Goal: Task Accomplishment & Management: Manage account settings

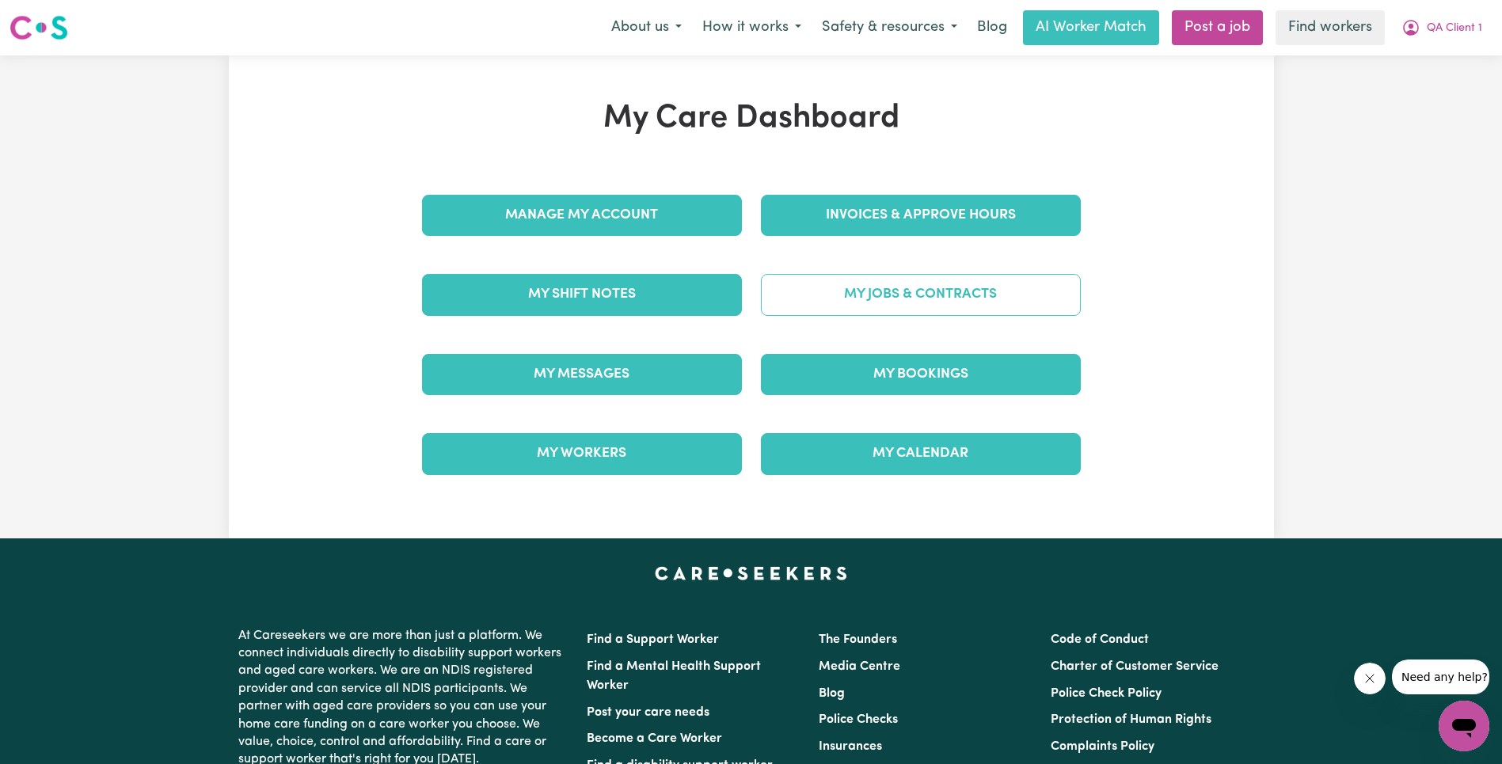
click at [925, 291] on link "My Jobs & Contracts" at bounding box center [921, 294] width 320 height 41
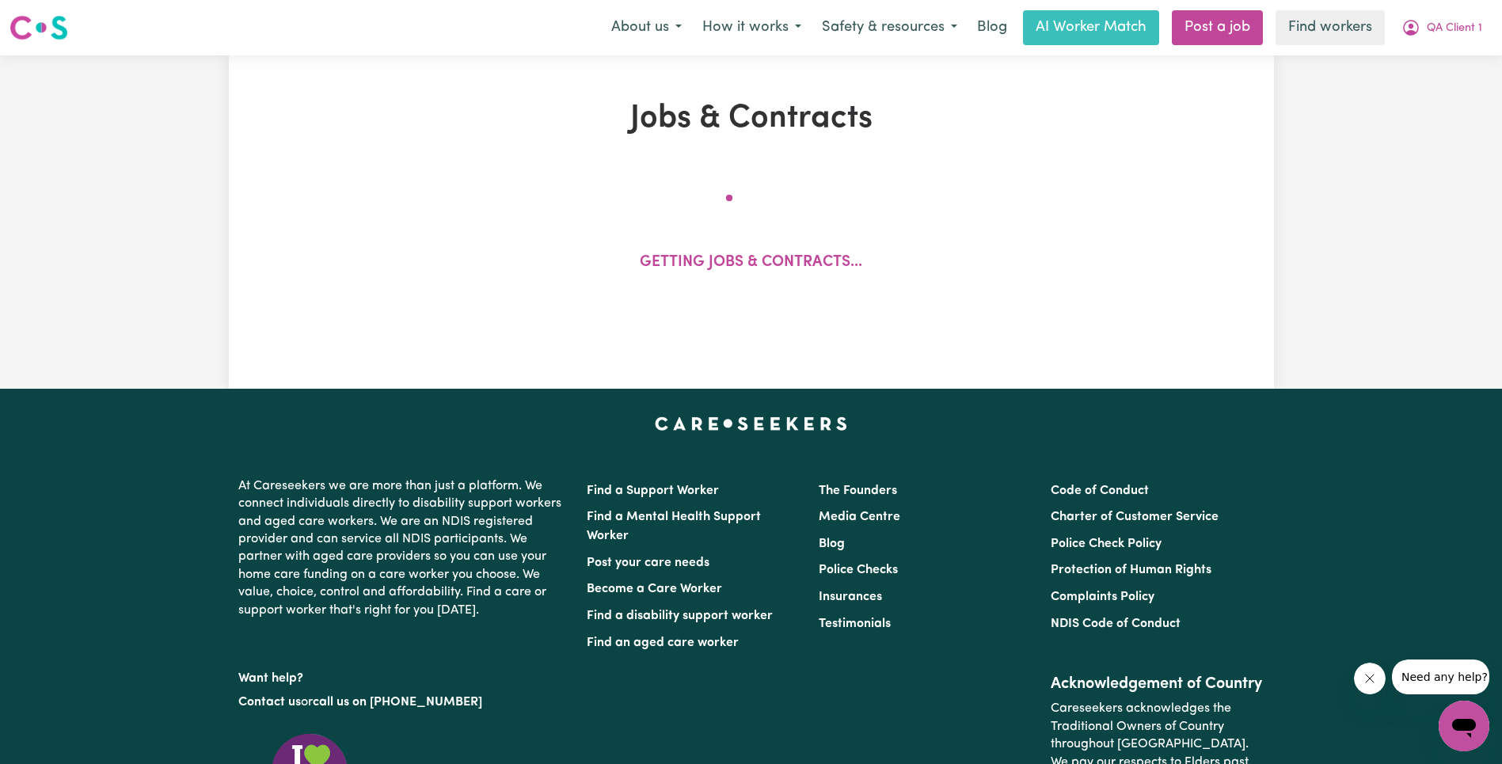
click at [1372, 681] on icon "Close message from company" at bounding box center [1369, 678] width 8 height 8
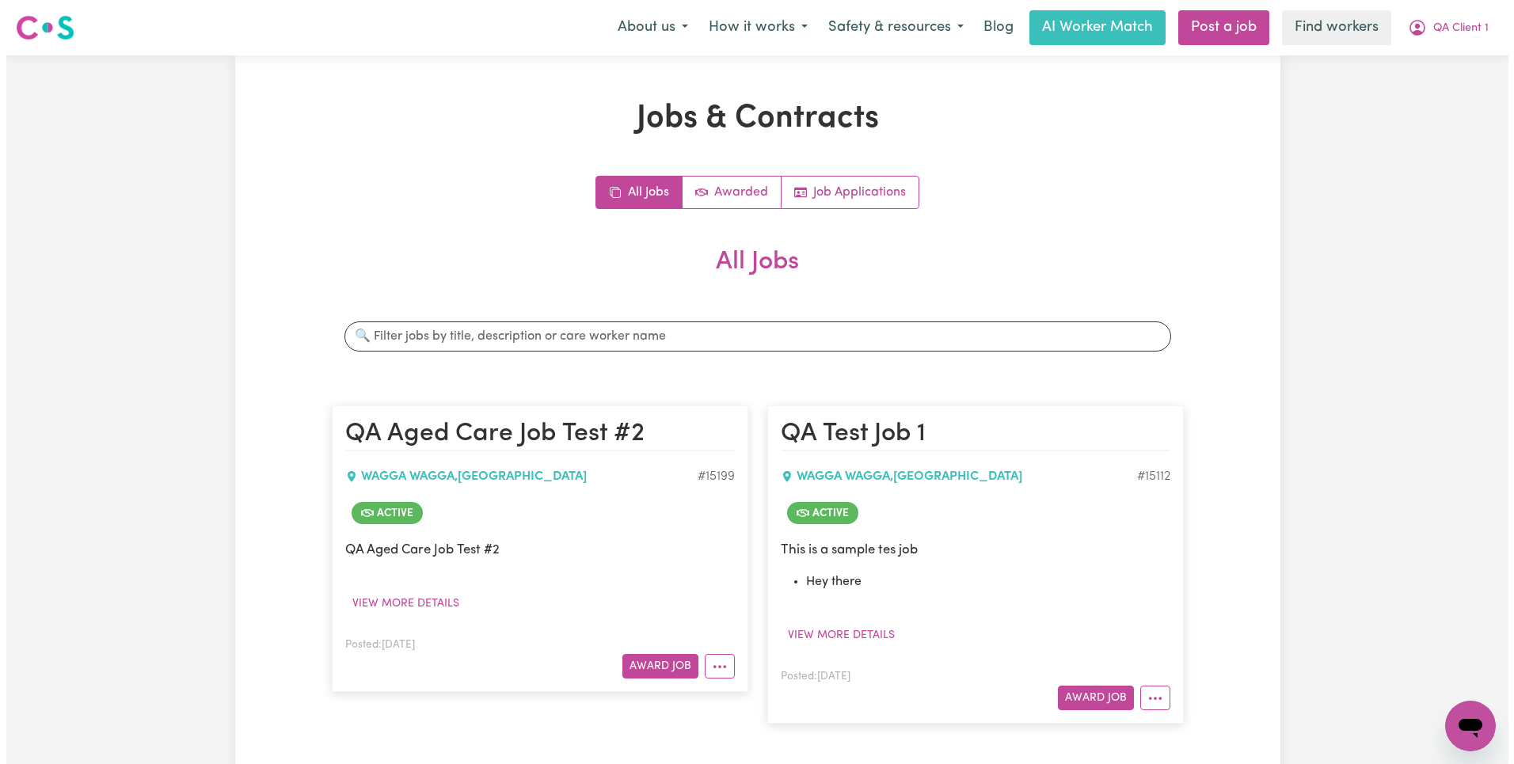
scroll to position [183, 0]
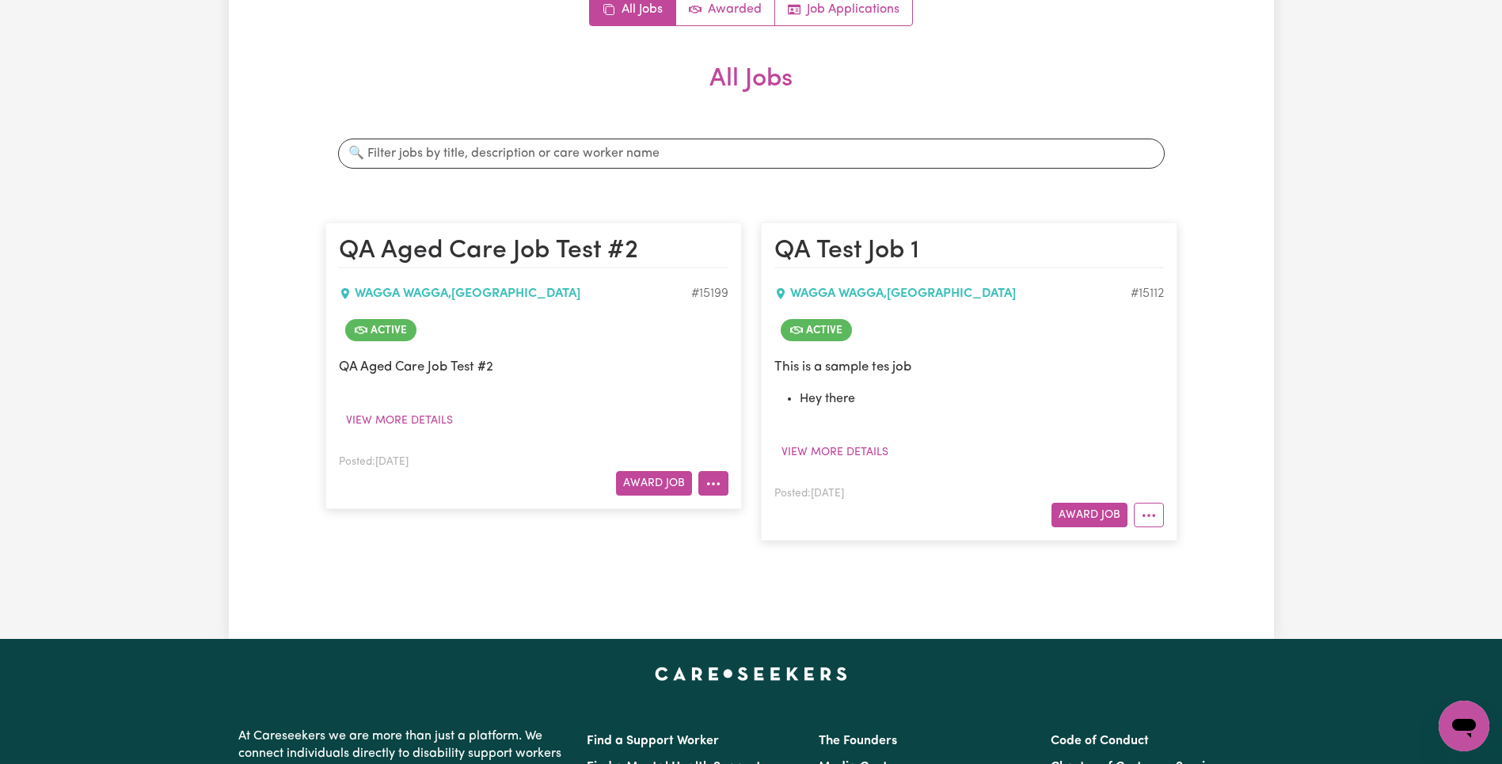
click at [713, 476] on button "More options" at bounding box center [713, 483] width 30 height 25
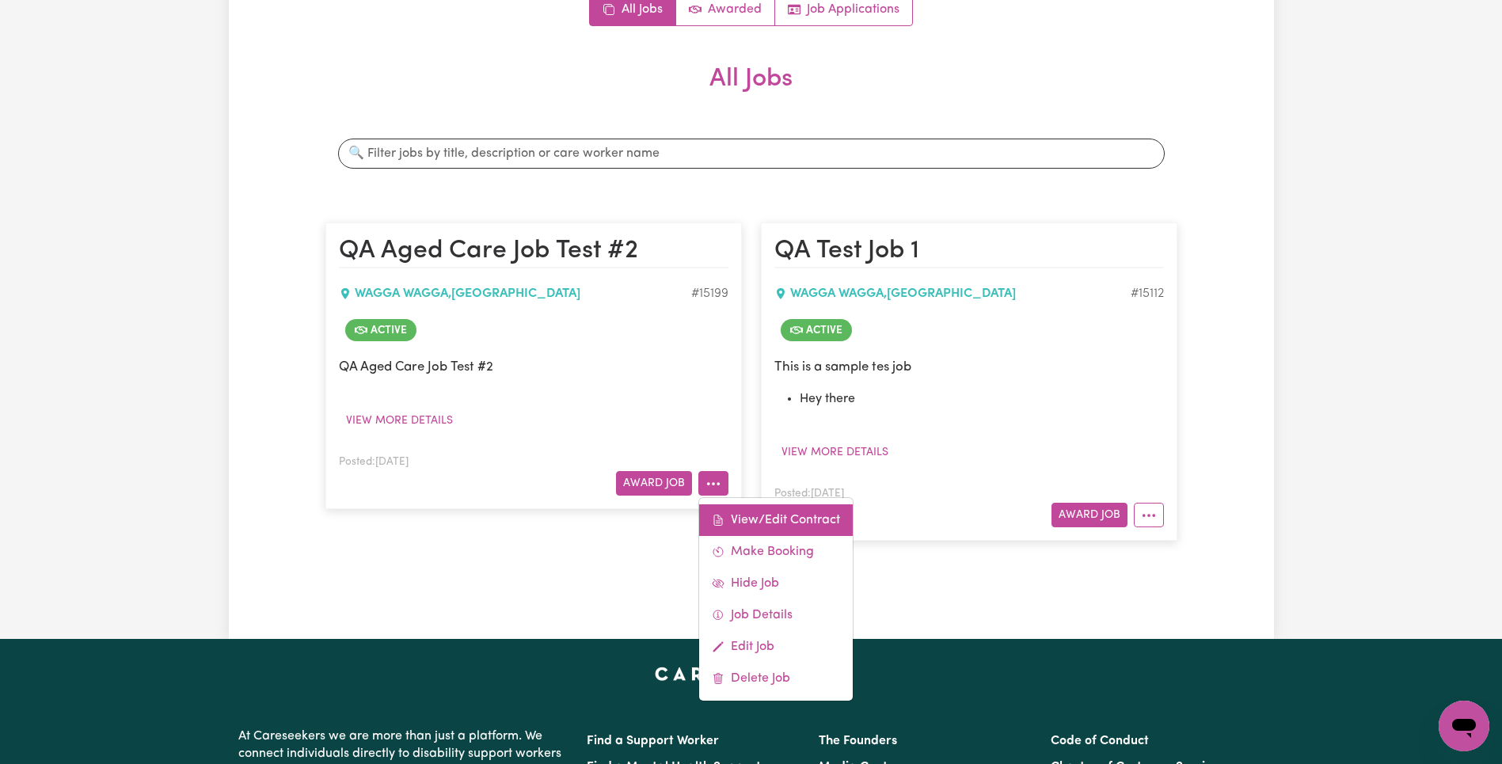
click at [756, 514] on link "View/Edit Contract" at bounding box center [776, 520] width 154 height 32
select select "WEEKDAY_DAYTIME"
select select "ASSISTANCE_SELF_CARE"
select select "ONE"
select select "WEEKDAY_EVENING"
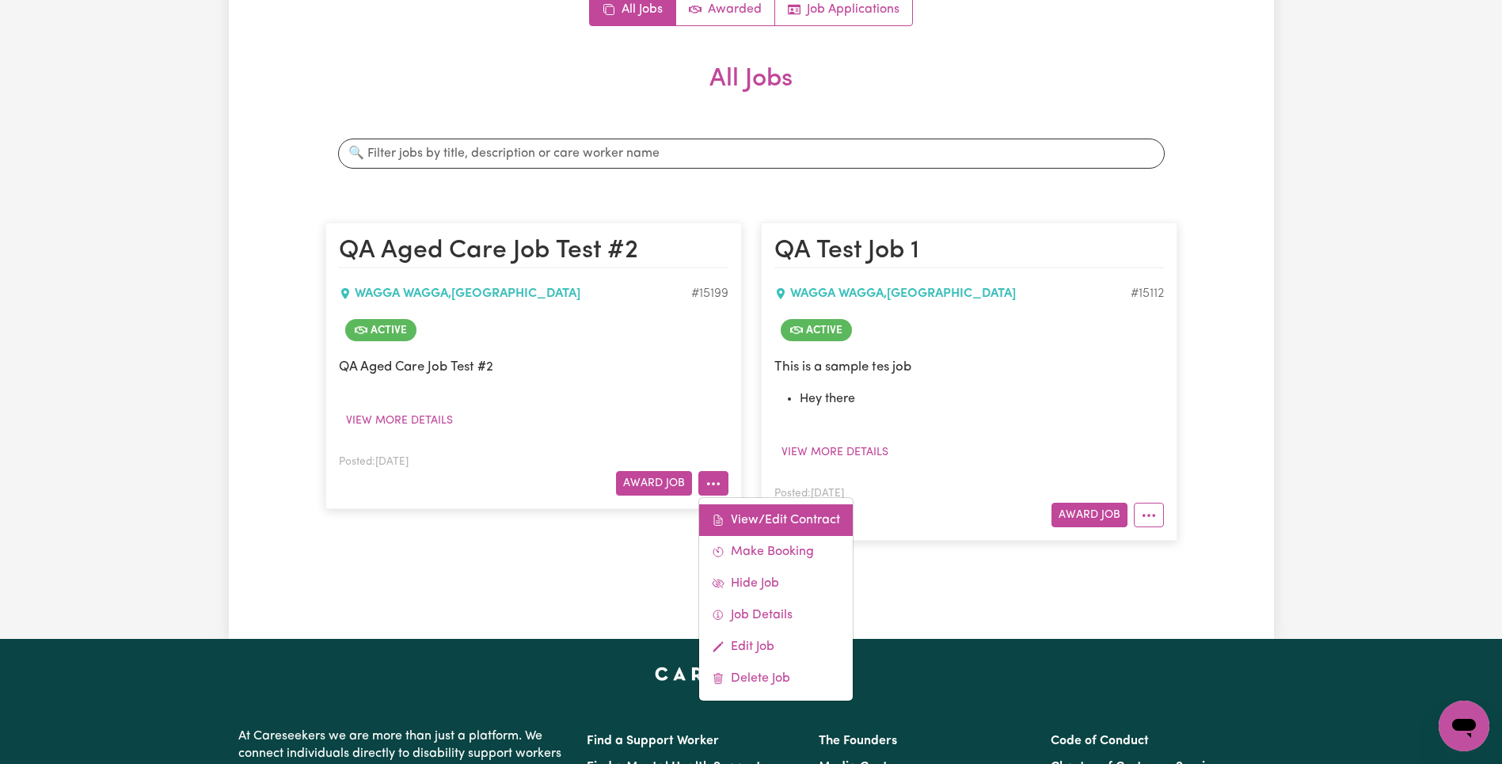
select select "OTHER"
select select "TWO"
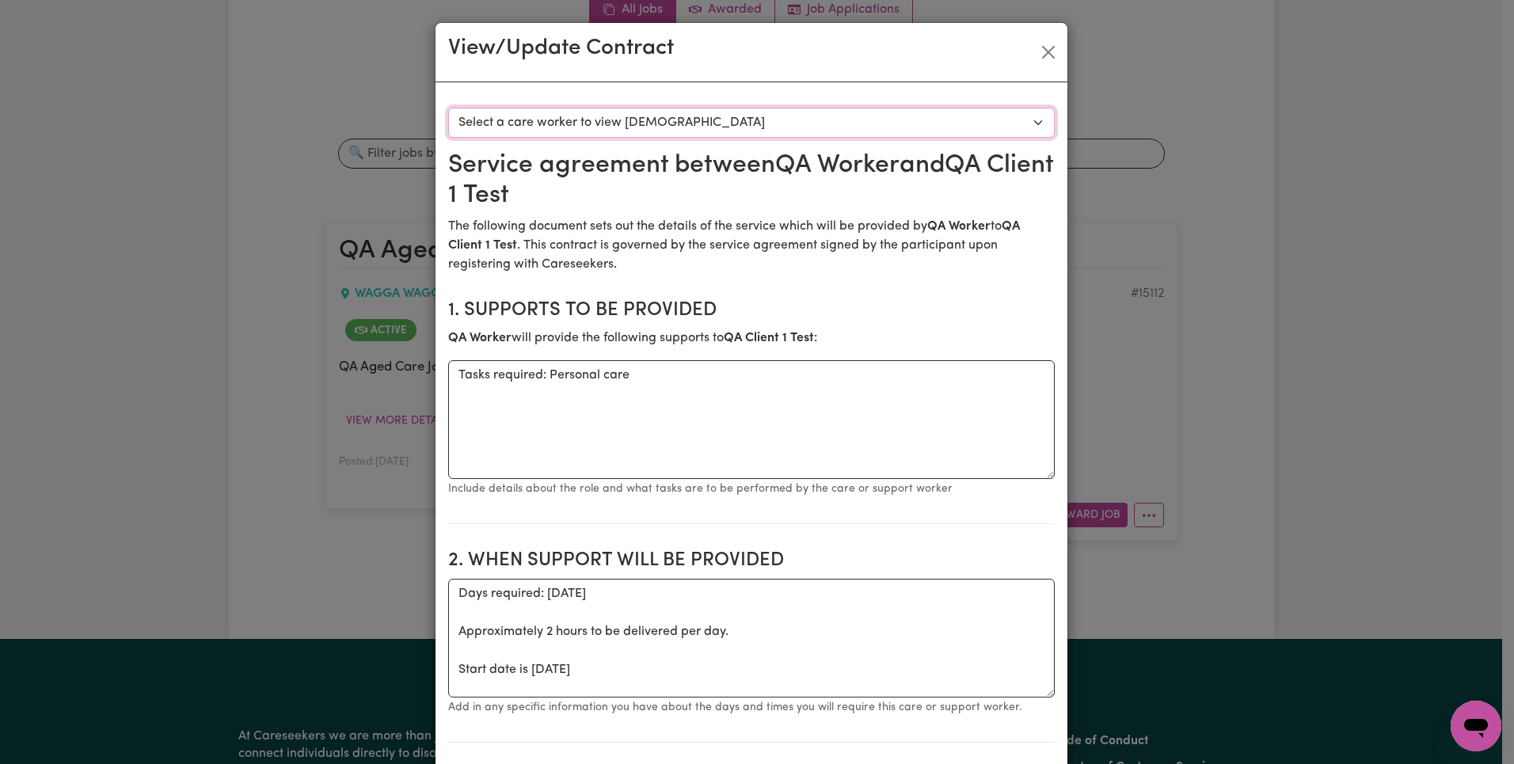
click at [759, 120] on select "Select a care worker to view [DEMOGRAPHIC_DATA] #10666 - QA Worker 1 Test ([DEM…" at bounding box center [751, 123] width 606 height 30
select select "10278"
click at [448, 108] on select "Select a care worker to view [DEMOGRAPHIC_DATA] #10666 - QA Worker 1 Test ([DEM…" at bounding box center [751, 123] width 606 height 30
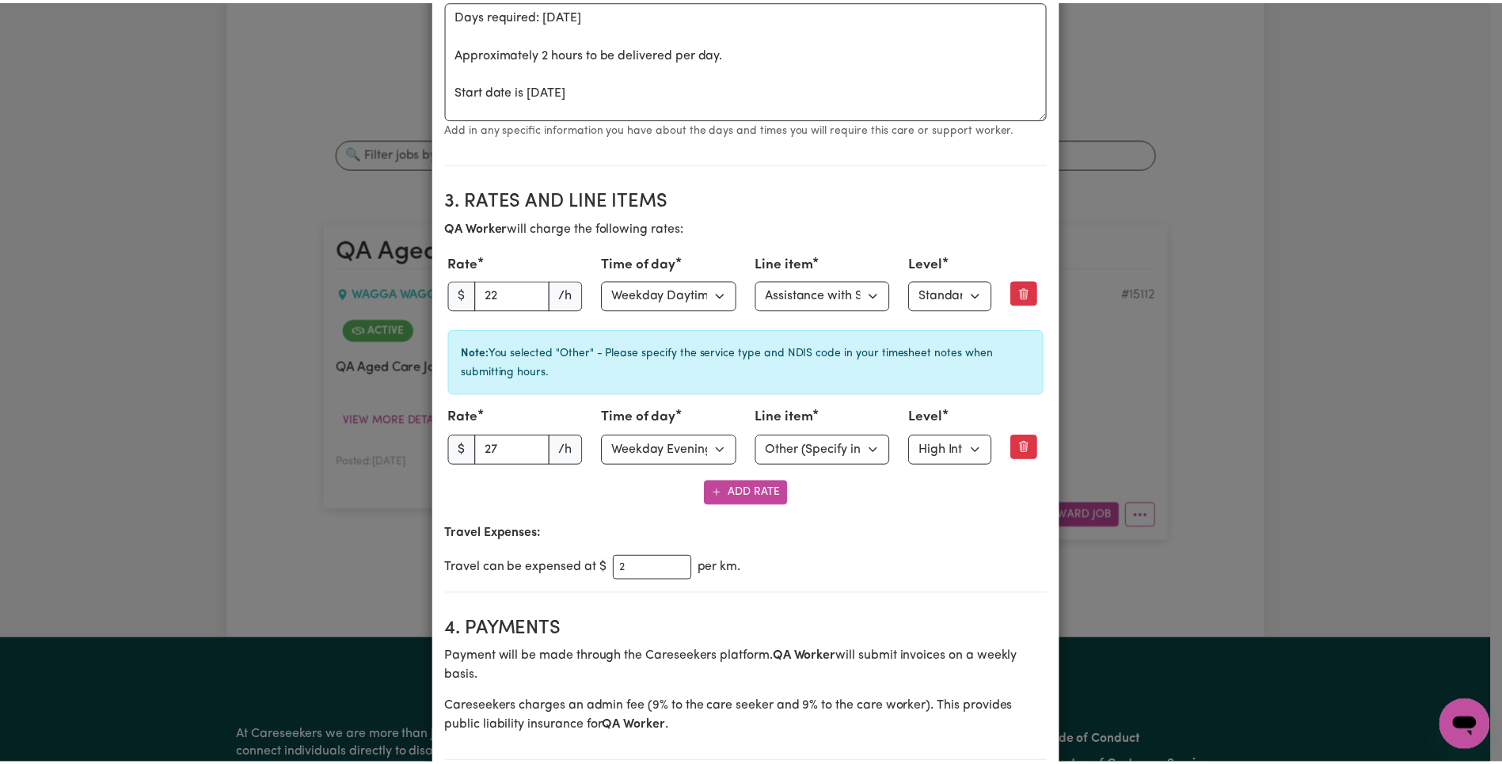
scroll to position [0, 0]
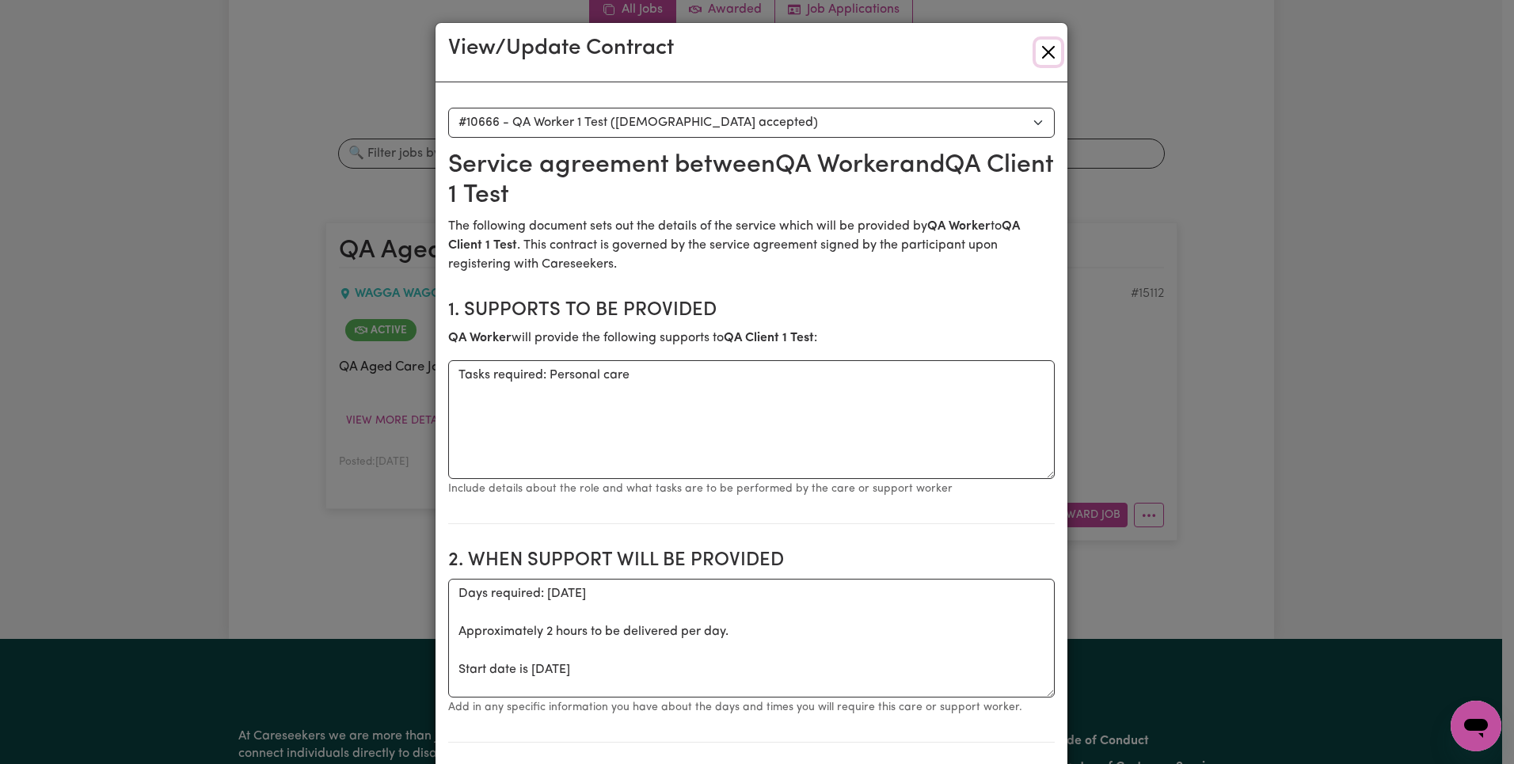
click at [1048, 46] on button "Close" at bounding box center [1047, 52] width 25 height 25
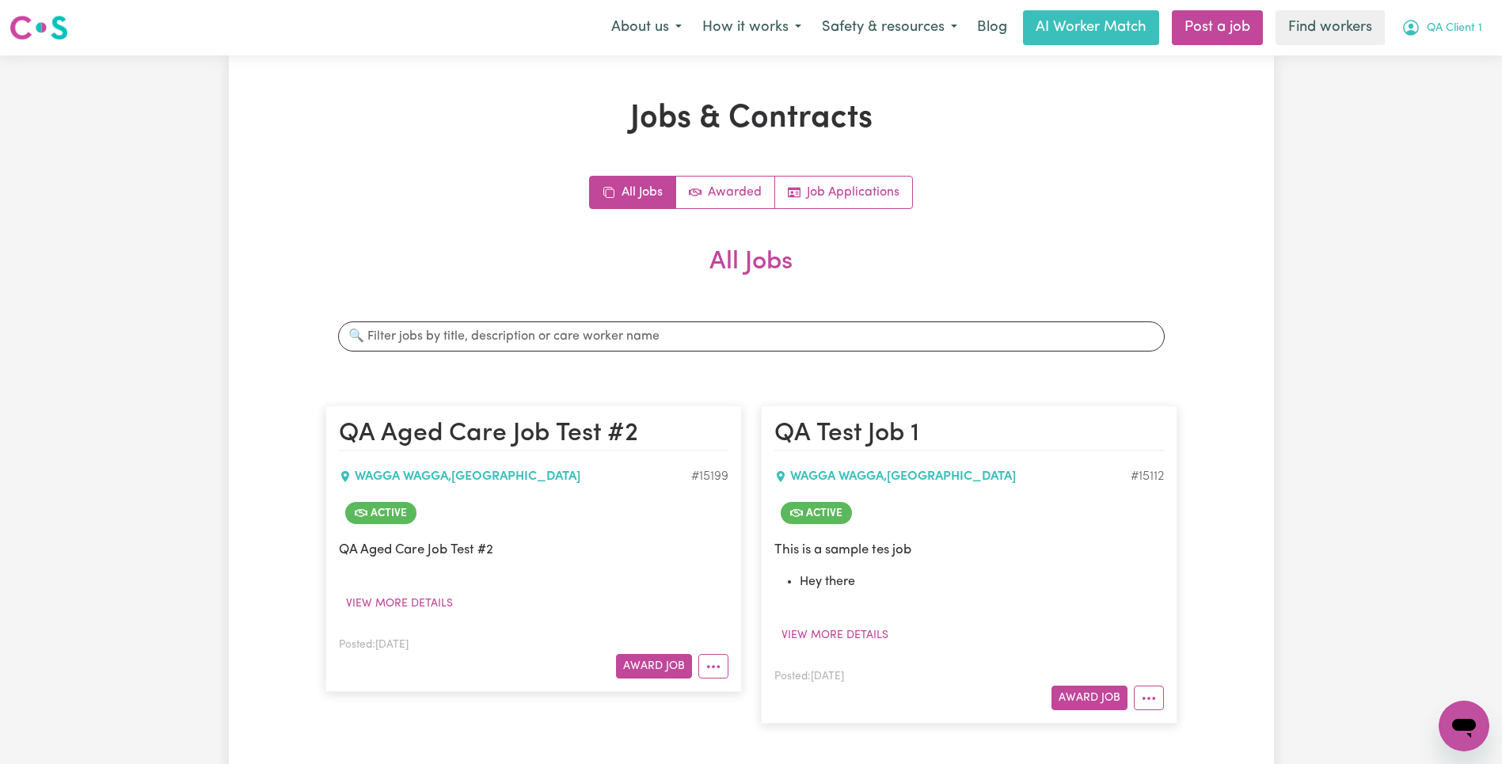
click at [1487, 11] on button "QA Client 1" at bounding box center [1441, 27] width 101 height 33
click at [1436, 64] on link "My Dashboard" at bounding box center [1428, 62] width 125 height 30
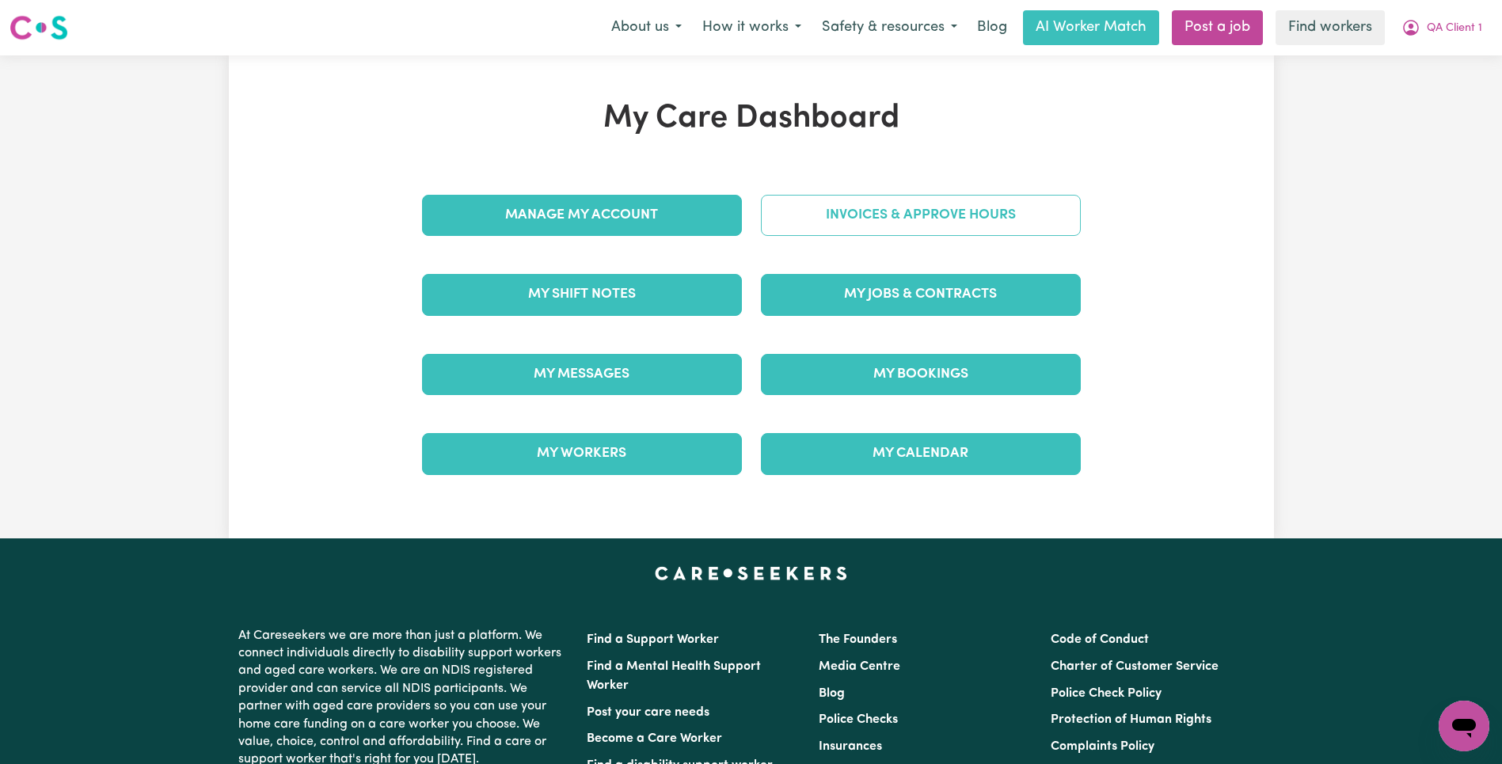
click at [1007, 203] on link "Invoices & Approve Hours" at bounding box center [921, 215] width 320 height 41
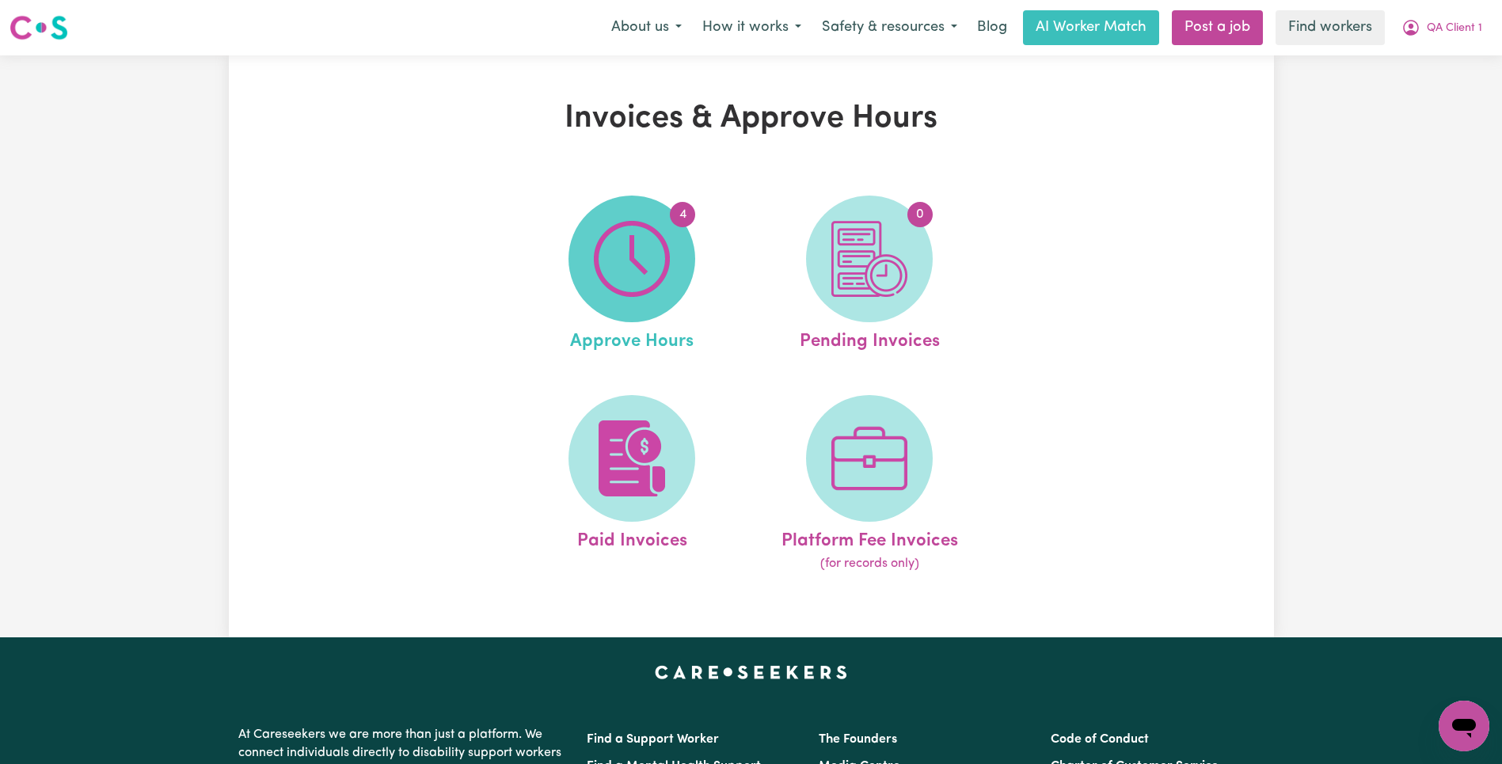
click at [669, 237] on img at bounding box center [632, 259] width 76 height 76
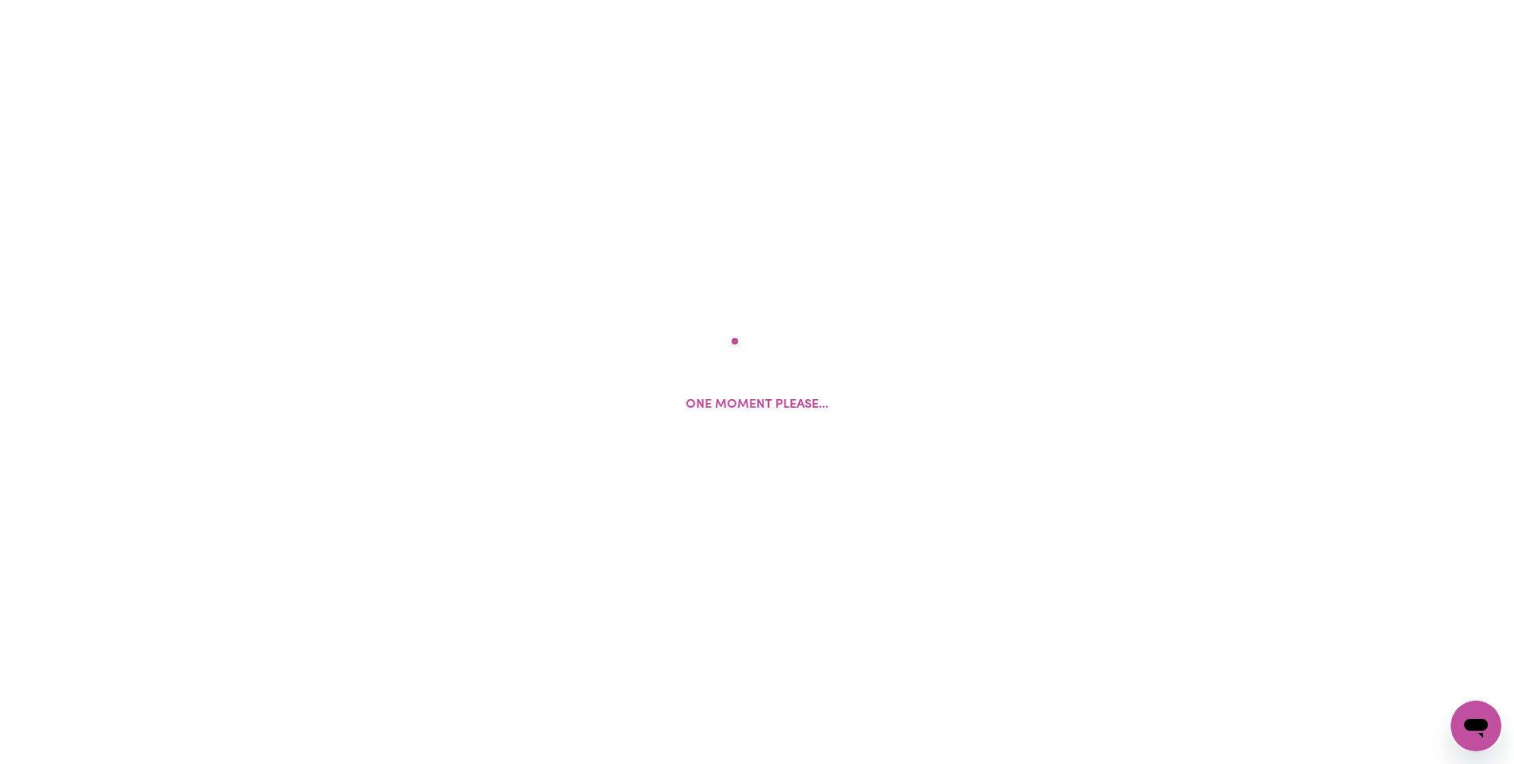
click at [670, 237] on div "One moment please..." at bounding box center [757, 382] width 1514 height 764
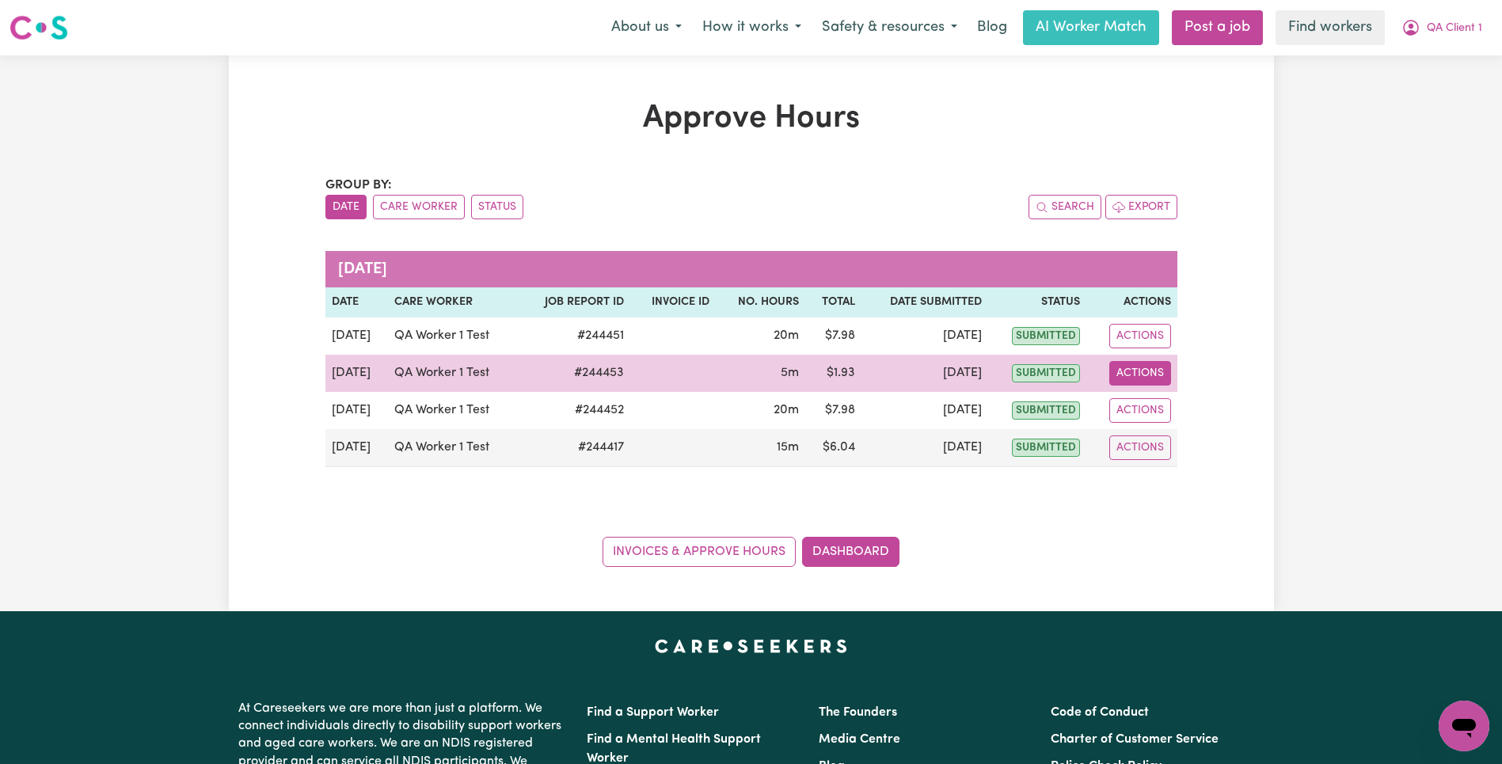
click at [1153, 371] on button "Actions" at bounding box center [1140, 373] width 62 height 25
click at [1166, 407] on link "View Job Report" at bounding box center [1177, 410] width 135 height 32
select select "pm"
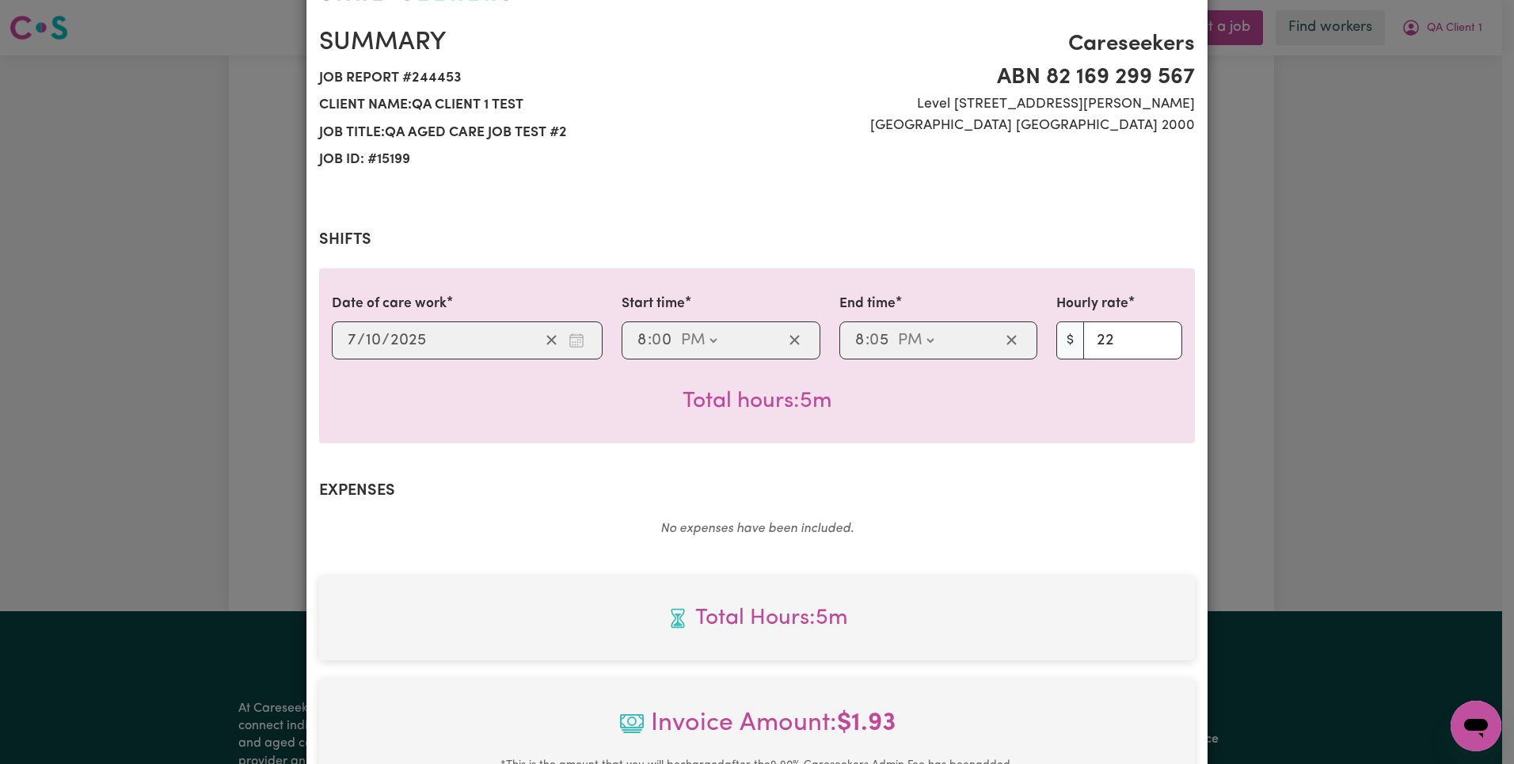
scroll to position [456, 0]
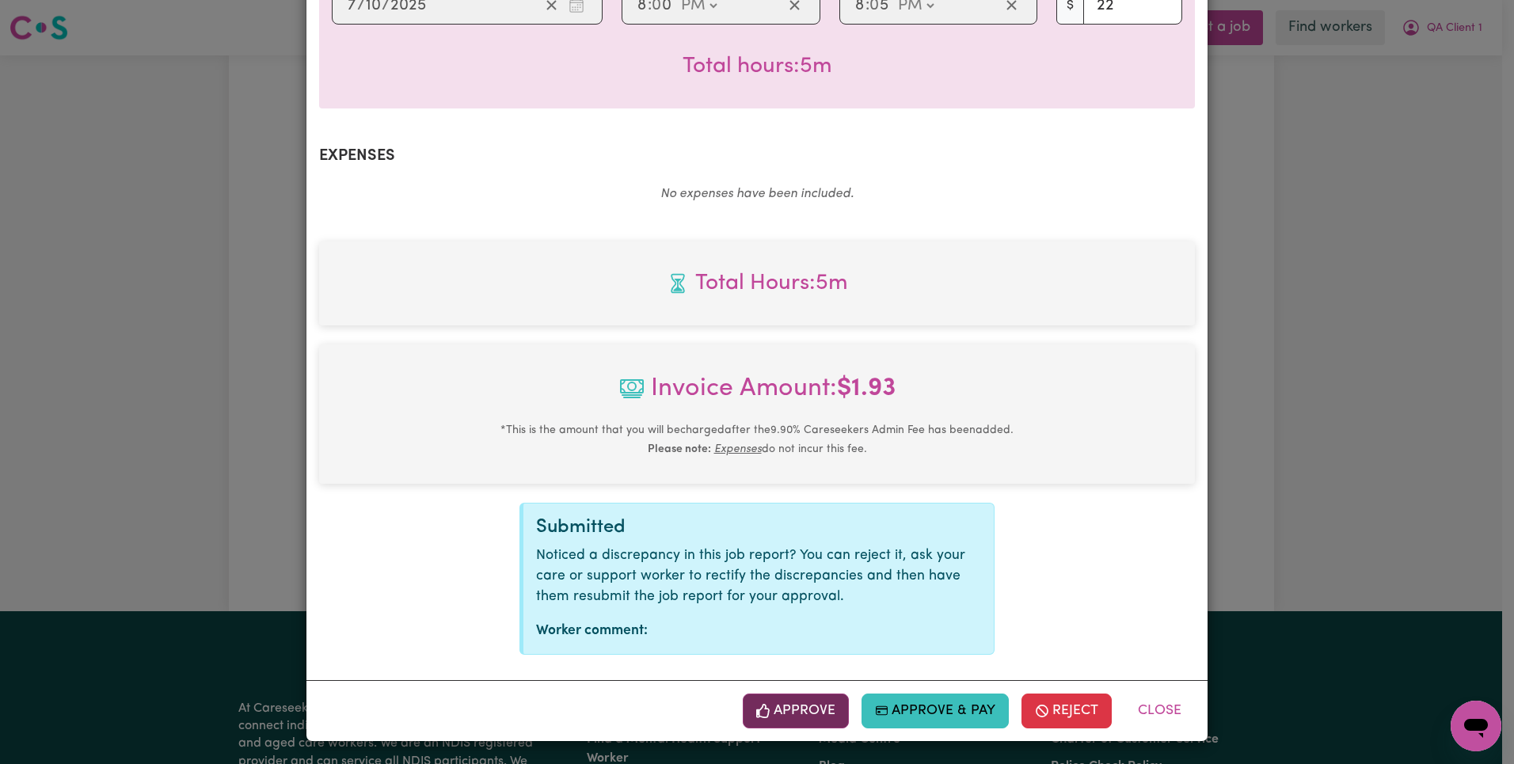
click at [782, 693] on button "Approve" at bounding box center [796, 710] width 106 height 35
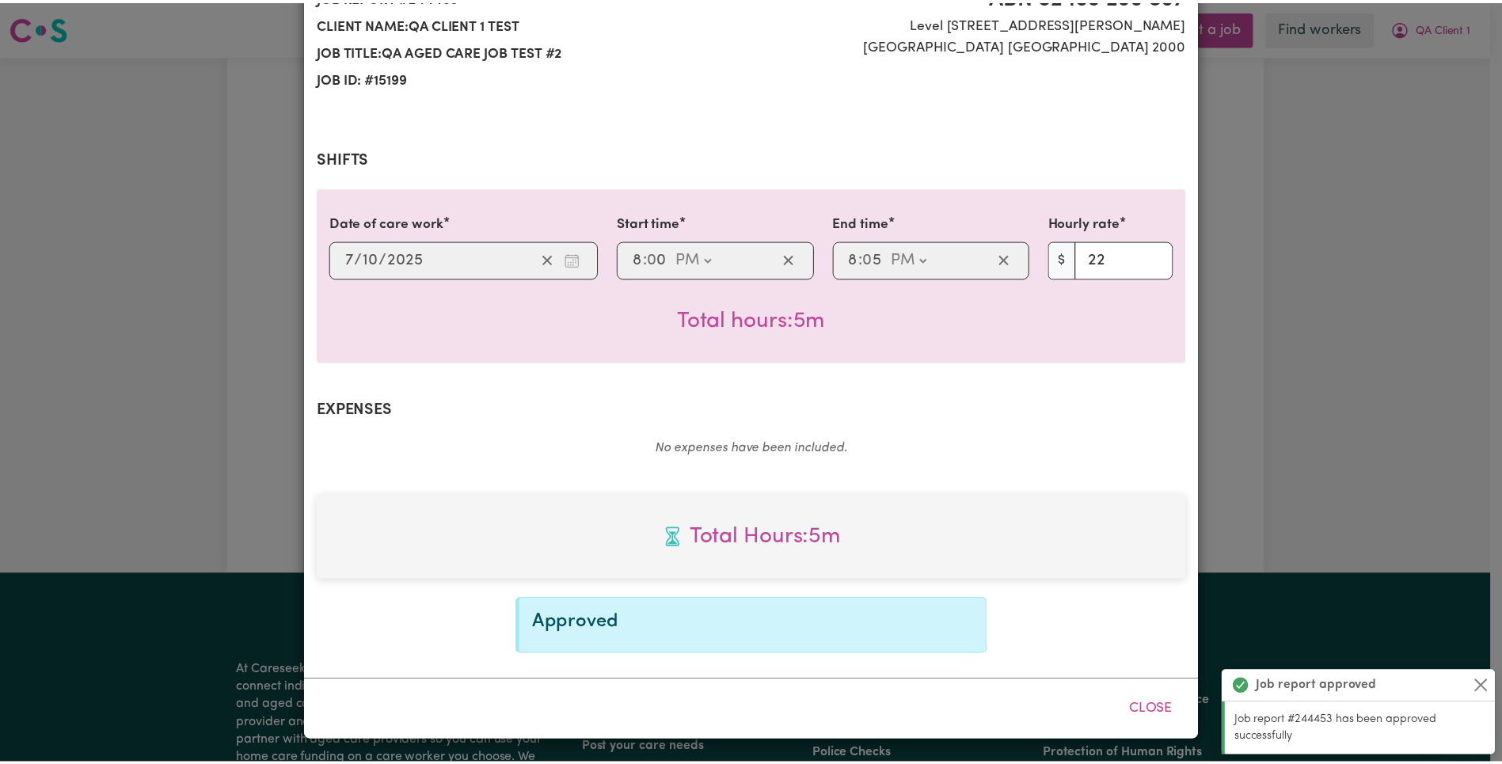
scroll to position [0, 0]
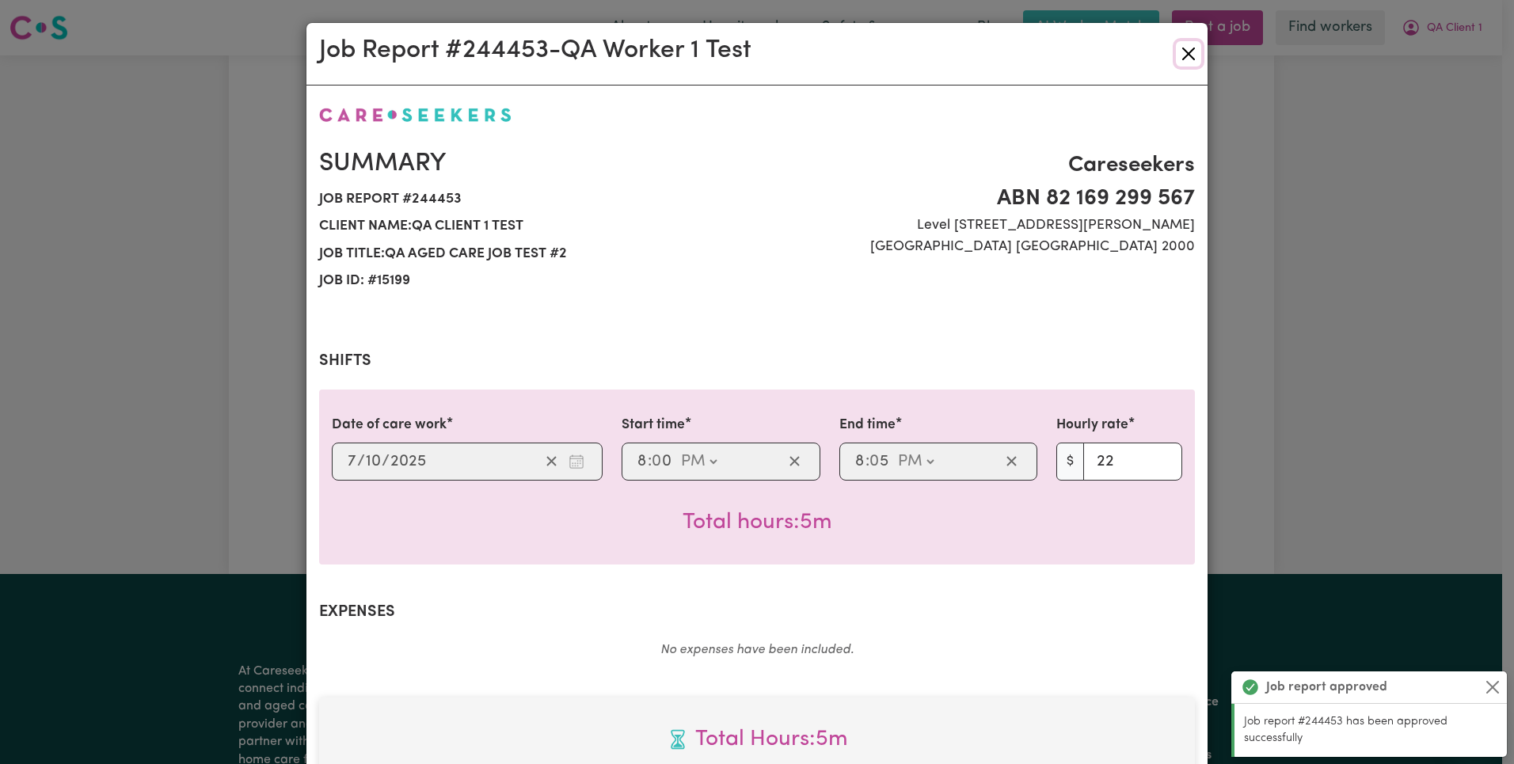
click at [1179, 51] on button "Close" at bounding box center [1188, 53] width 25 height 25
